Goal: Task Accomplishment & Management: Use online tool/utility

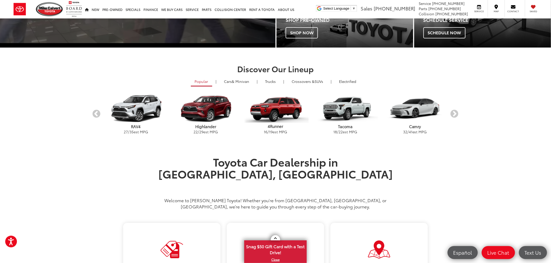
scroll to position [231, 0]
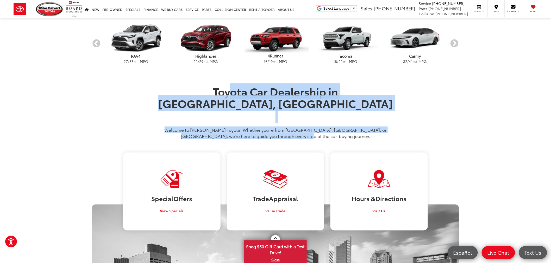
drag, startPoint x: 199, startPoint y: 91, endPoint x: 388, endPoint y: 121, distance: 191.9
click at [388, 121] on div "Toyota Car Dealership in [GEOGRAPHIC_DATA], [GEOGRAPHIC_DATA] Welcome to [PERSO…" at bounding box center [275, 113] width 250 height 57
click at [388, 127] on p "Welcome to [PERSON_NAME] Toyota! Whether you’re from [GEOGRAPHIC_DATA], [GEOGRA…" at bounding box center [275, 133] width 242 height 12
drag, startPoint x: 346, startPoint y: 123, endPoint x: 180, endPoint y: 95, distance: 168.1
click at [180, 95] on div "Toyota Car Dealership in Houston, TX Welcome to Mike Calvert Toyota! Whether yo…" at bounding box center [275, 113] width 250 height 57
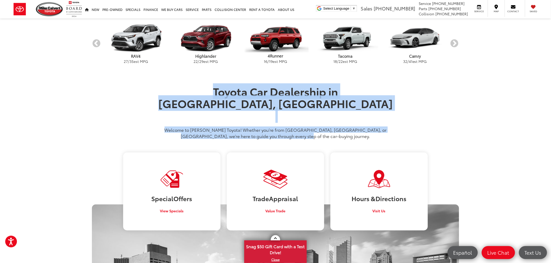
click at [180, 95] on h1 "Toyota Car Dealership in Houston, TX" at bounding box center [275, 103] width 242 height 36
drag, startPoint x: 199, startPoint y: 85, endPoint x: 370, endPoint y: 124, distance: 175.2
click at [370, 124] on div "Toyota Car Dealership in Houston, TX Welcome to Mike Calvert Toyota! Whether yo…" at bounding box center [275, 113] width 250 height 57
click at [370, 127] on p "Welcome to Mike Calvert Toyota! Whether you’re from Houston, Sugarland, or Pear…" at bounding box center [275, 133] width 242 height 12
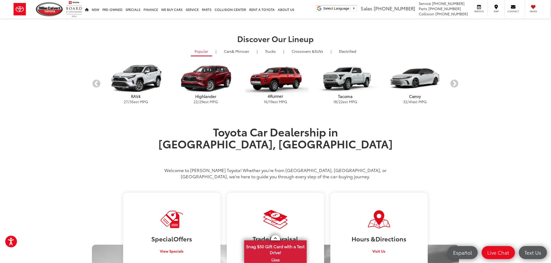
scroll to position [148, 0]
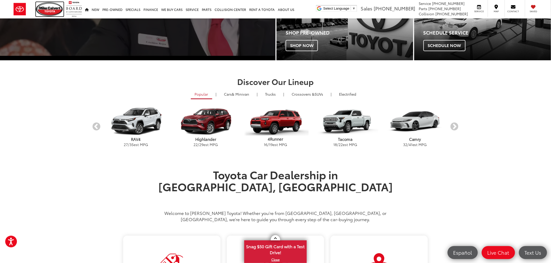
click at [51, 7] on img at bounding box center [50, 9] width 28 height 14
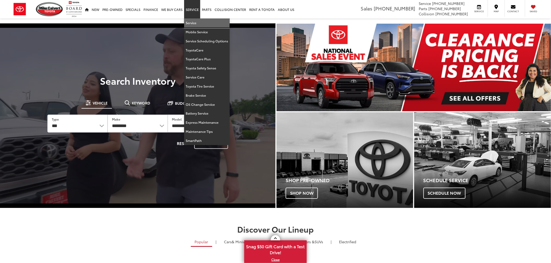
click at [193, 19] on link "Service" at bounding box center [207, 22] width 46 height 9
